Goal: Find specific page/section: Find specific page/section

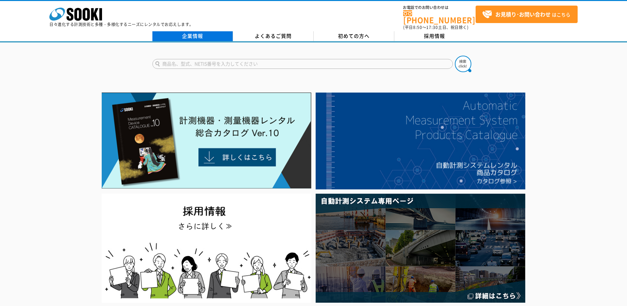
click at [194, 34] on link "企業情報" at bounding box center [192, 36] width 81 height 10
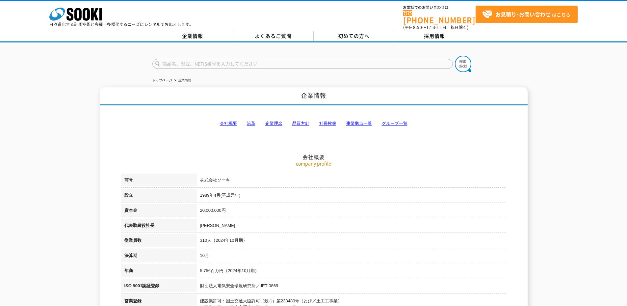
click at [368, 121] on link "事業拠点一覧" at bounding box center [359, 123] width 26 height 5
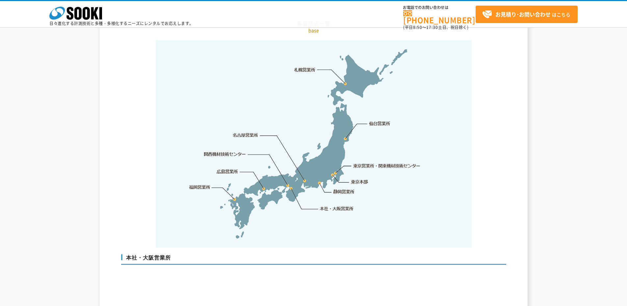
scroll to position [1354, 0]
click at [400, 163] on link "東京営業所・関東機材技術センター" at bounding box center [386, 166] width 67 height 7
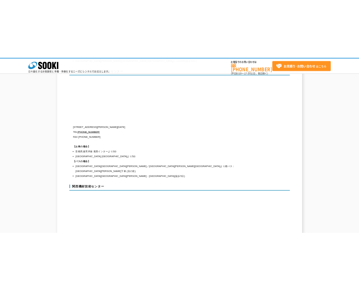
scroll to position [2747, 0]
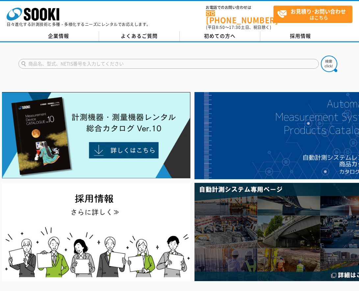
drag, startPoint x: 68, startPoint y: 31, endPoint x: 99, endPoint y: 43, distance: 33.2
click at [69, 31] on link "企業情報" at bounding box center [58, 36] width 81 height 10
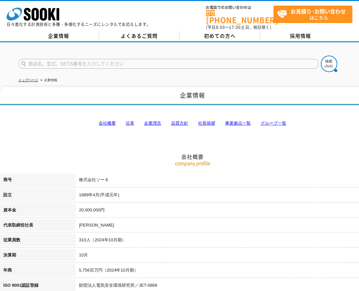
click at [235, 121] on link "事業拠点一覧" at bounding box center [238, 123] width 26 height 5
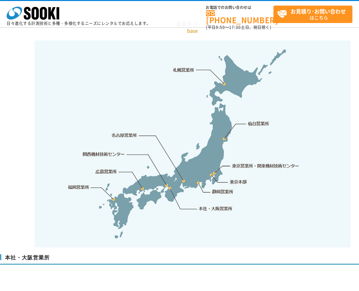
click at [276, 163] on link "東京営業所・関東機材技術センター" at bounding box center [265, 166] width 67 height 7
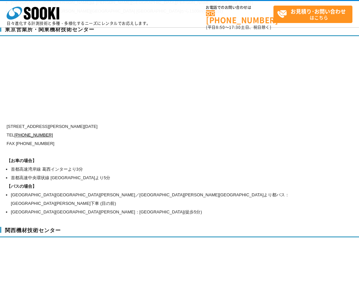
scroll to position [2780, 0]
